Goal: Navigation & Orientation: Find specific page/section

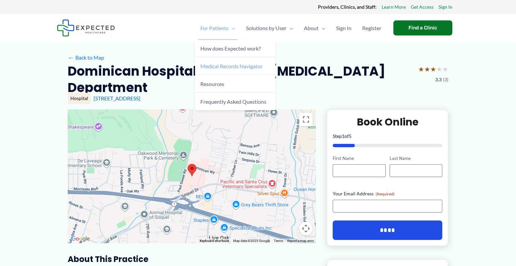
click at [229, 65] on span "Medical Records Navigator" at bounding box center [231, 66] width 62 height 6
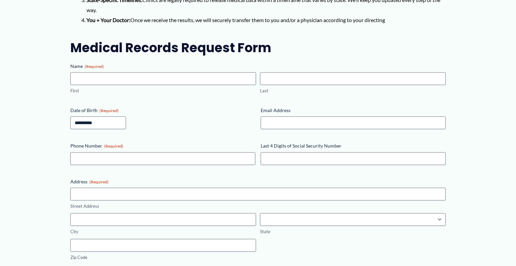
scroll to position [395, 0]
